Goal: Transaction & Acquisition: Purchase product/service

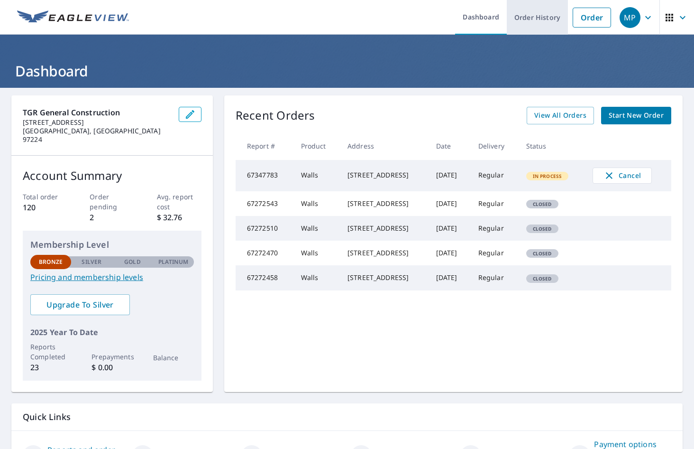
click at [541, 16] on link "Order History" at bounding box center [537, 17] width 61 height 35
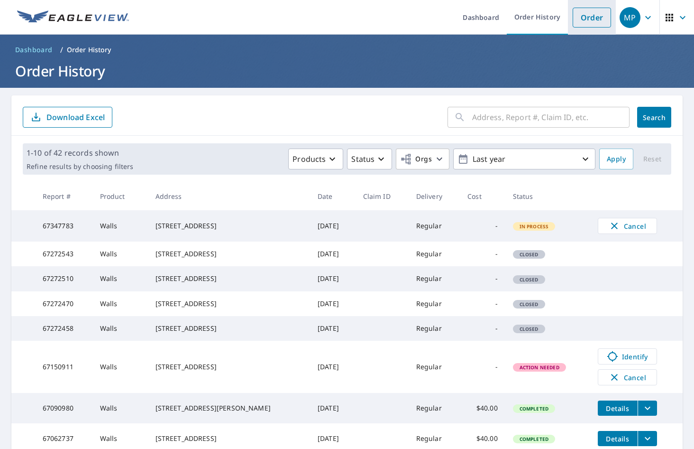
click at [568, 22] on li "Order" at bounding box center [592, 17] width 48 height 35
click at [575, 21] on link "Order" at bounding box center [592, 18] width 38 height 20
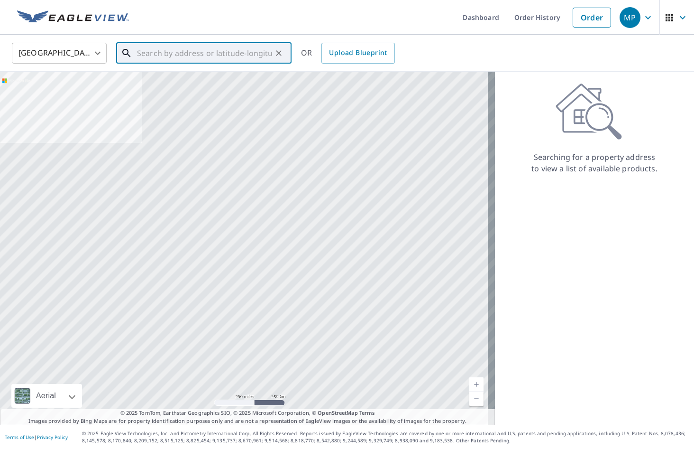
click at [239, 55] on input "text" at bounding box center [204, 53] width 135 height 27
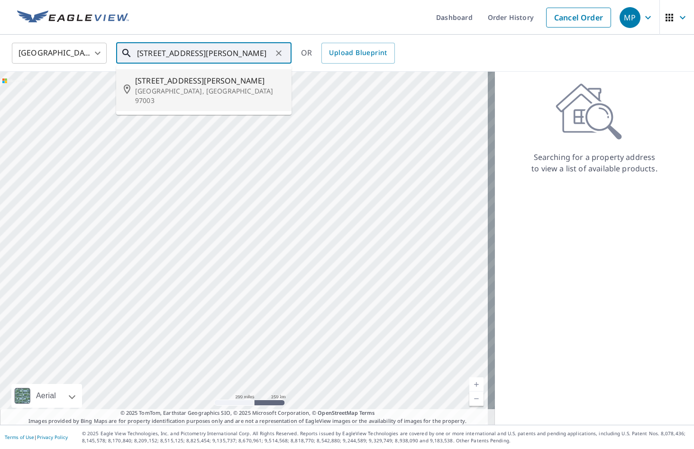
click at [199, 77] on span "[STREET_ADDRESS][PERSON_NAME]" at bounding box center [209, 80] width 149 height 11
type input "[STREET_ADDRESS][PERSON_NAME][PERSON_NAME]"
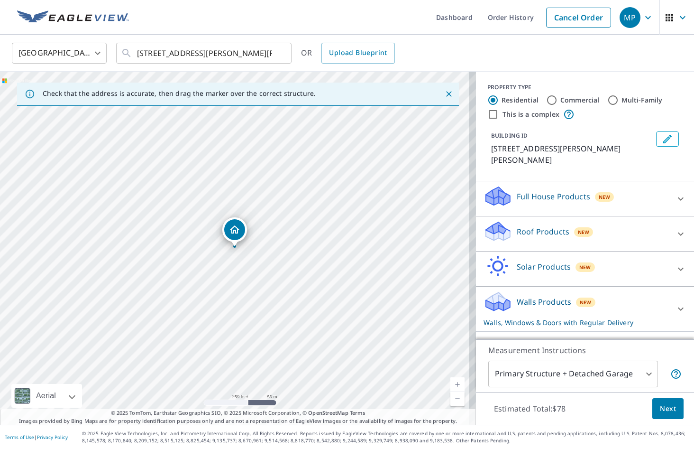
click at [531, 299] on div "Walls Products New Walls, Windows & Doors with Regular Delivery" at bounding box center [577, 308] width 186 height 37
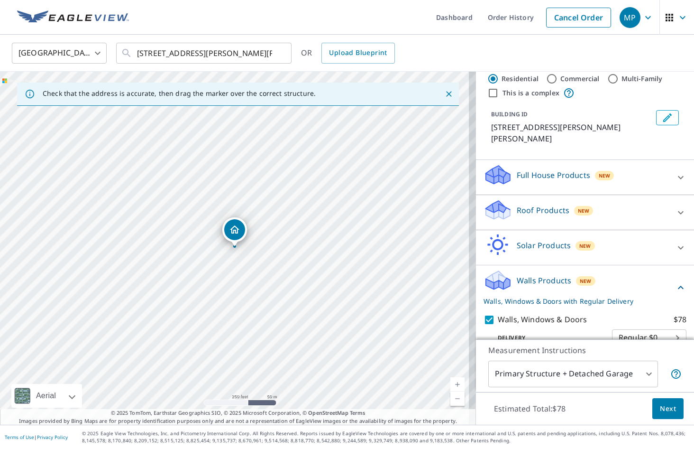
scroll to position [56, 0]
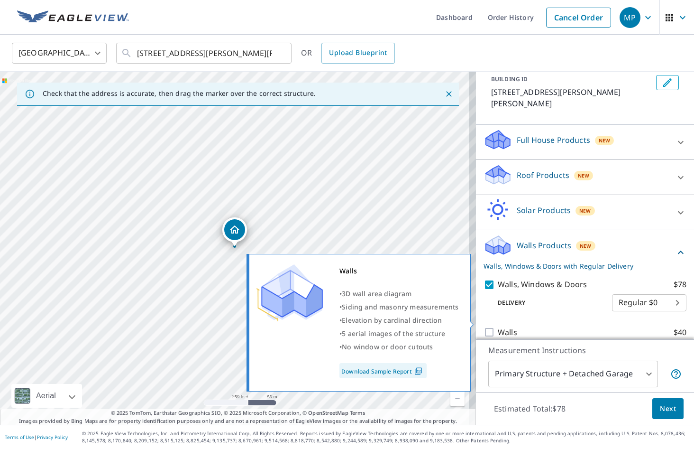
click at [487, 326] on input "Walls $40" at bounding box center [491, 331] width 14 height 11
checkbox input "true"
checkbox input "false"
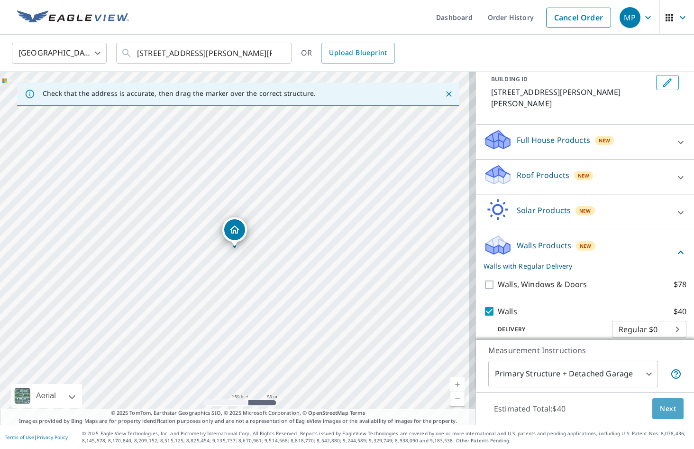
click at [660, 404] on span "Next" at bounding box center [668, 409] width 16 height 12
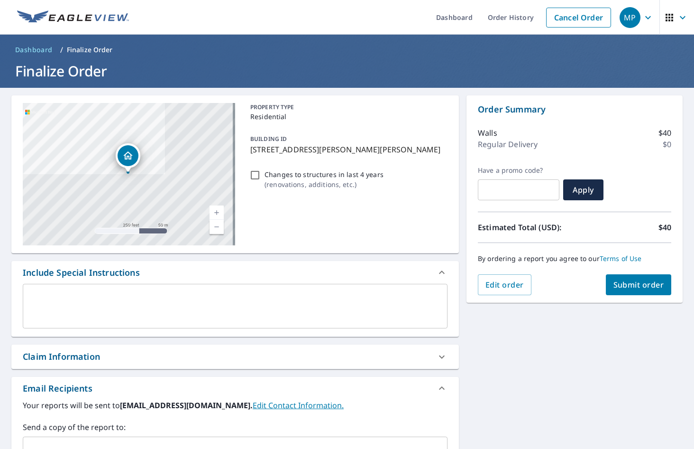
click at [625, 289] on span "Submit order" at bounding box center [639, 284] width 51 height 10
